Goal: Find specific page/section: Find specific page/section

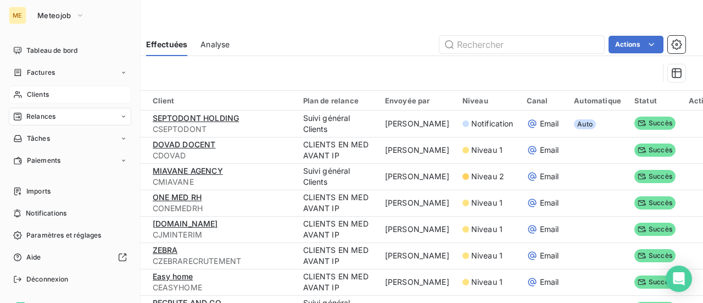
click at [34, 95] on span "Clients" at bounding box center [38, 95] width 22 height 10
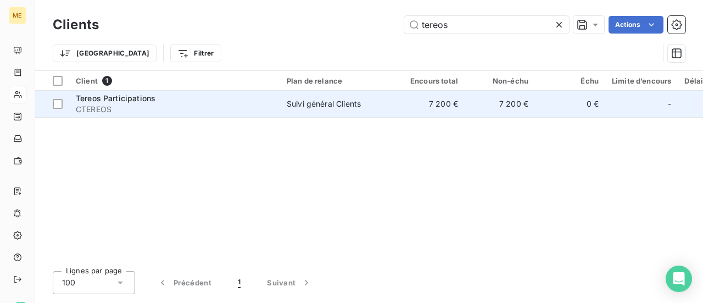
type input "tereos"
click at [101, 105] on span "CTEREOS" at bounding box center [175, 109] width 198 height 11
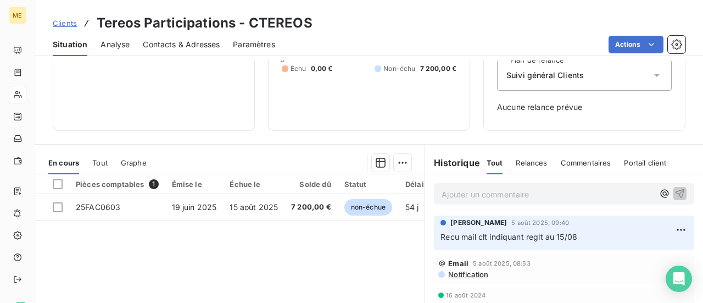
scroll to position [165, 0]
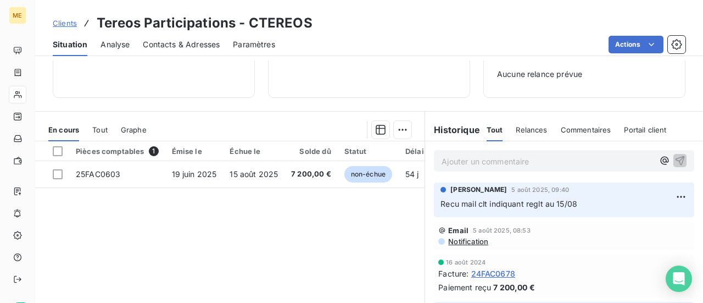
click at [466, 157] on p "Ajouter un commentaire ﻿" at bounding box center [548, 161] width 212 height 14
click at [674, 162] on icon "button" at bounding box center [679, 159] width 11 height 11
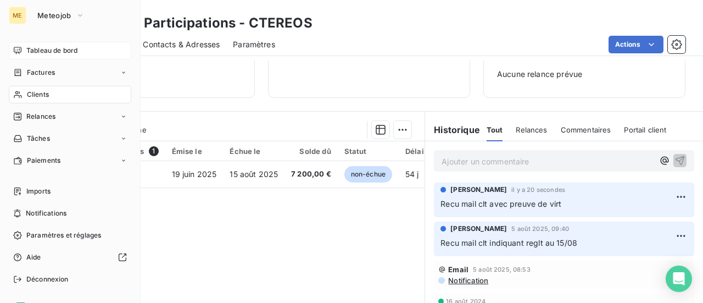
click at [44, 51] on span "Tableau de bord" at bounding box center [51, 51] width 51 height 10
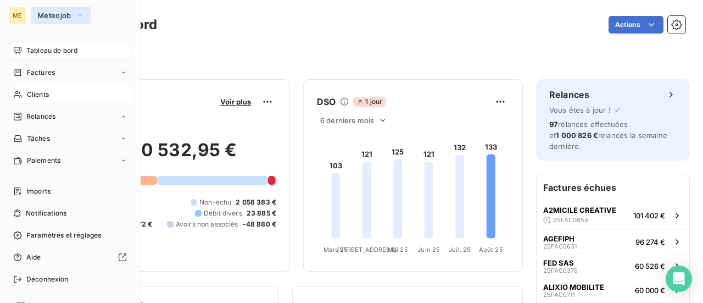
click at [59, 13] on span "Meteojob" at bounding box center [54, 15] width 34 height 9
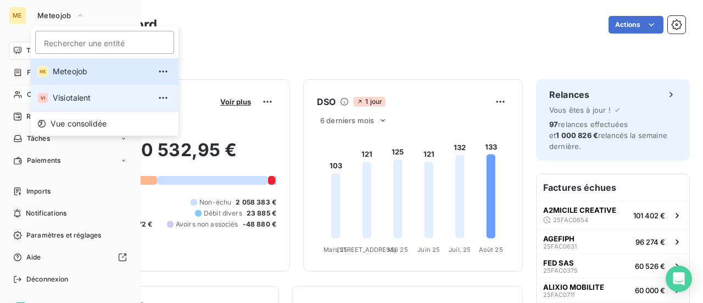
click at [66, 96] on span "Visiotalent" at bounding box center [101, 97] width 97 height 11
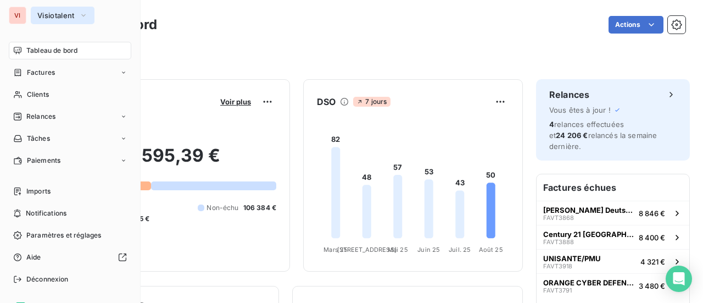
click at [62, 16] on span "Visiotalent" at bounding box center [55, 15] width 37 height 9
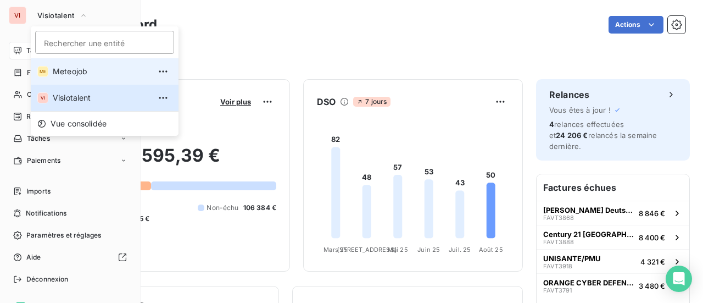
click at [62, 70] on span "Meteojob" at bounding box center [101, 71] width 97 height 11
